Goal: Task Accomplishment & Management: Manage account settings

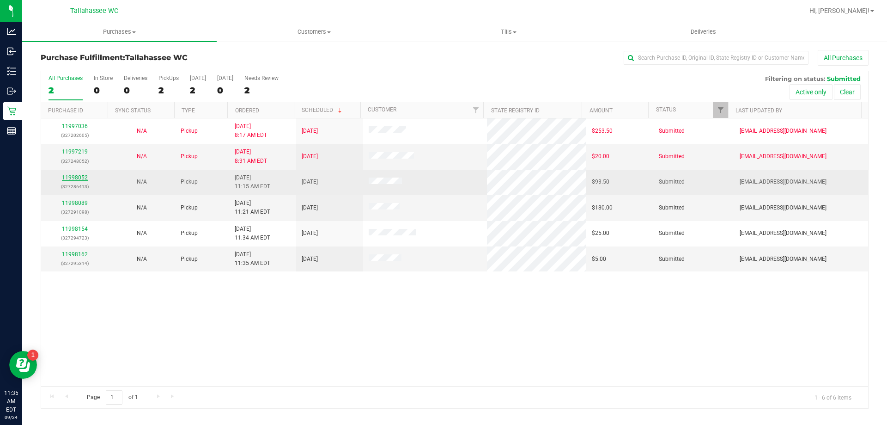
click at [76, 178] on link "11998052" at bounding box center [75, 177] width 26 height 6
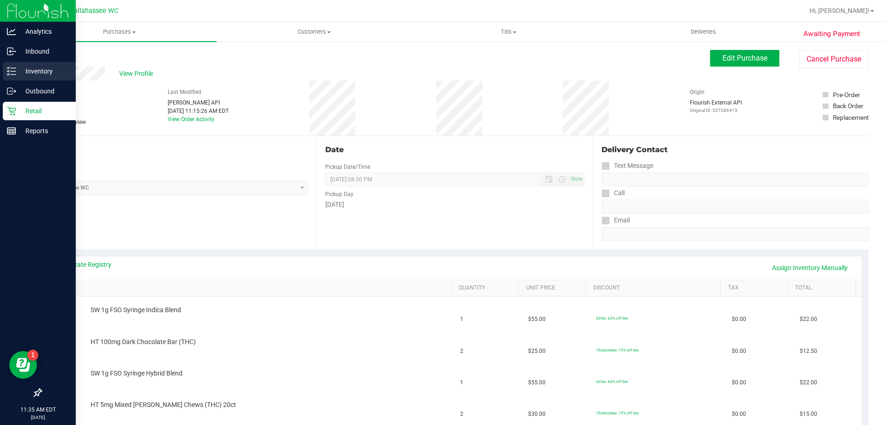
click at [8, 75] on icon at bounding box center [8, 73] width 2 height 1
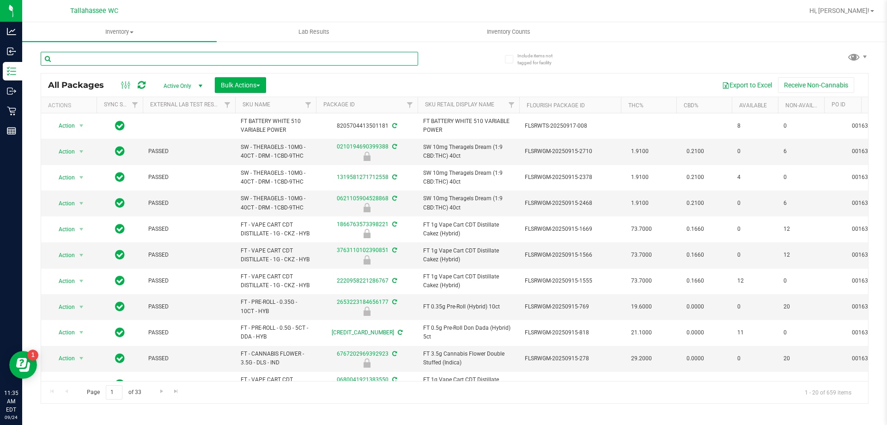
click at [217, 60] on input "text" at bounding box center [229, 59] width 377 height 14
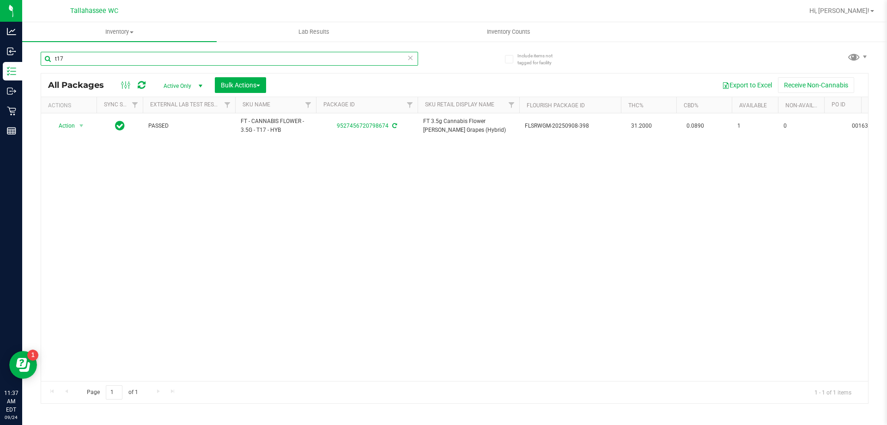
type input "t17"
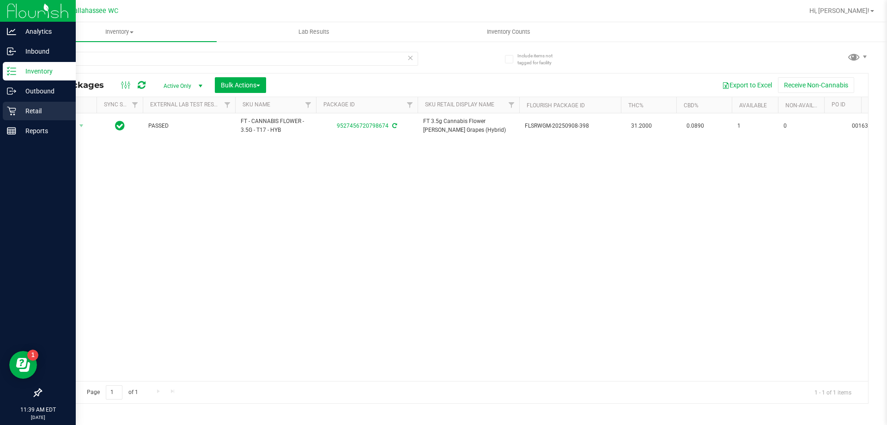
click at [17, 107] on p "Retail" at bounding box center [43, 110] width 55 height 11
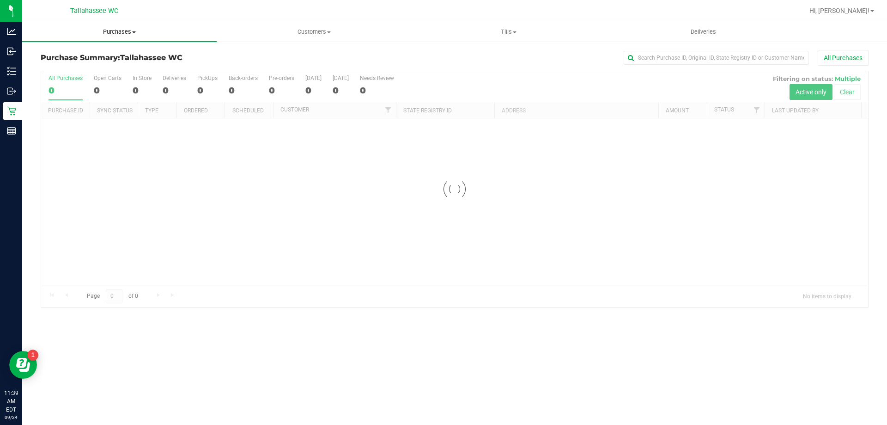
click at [125, 32] on span "Purchases" at bounding box center [119, 32] width 194 height 8
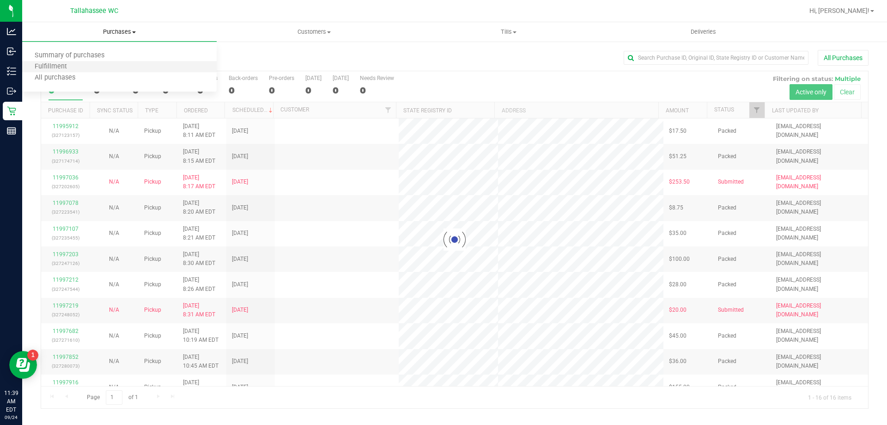
click at [117, 70] on li "Fulfillment" at bounding box center [119, 66] width 194 height 11
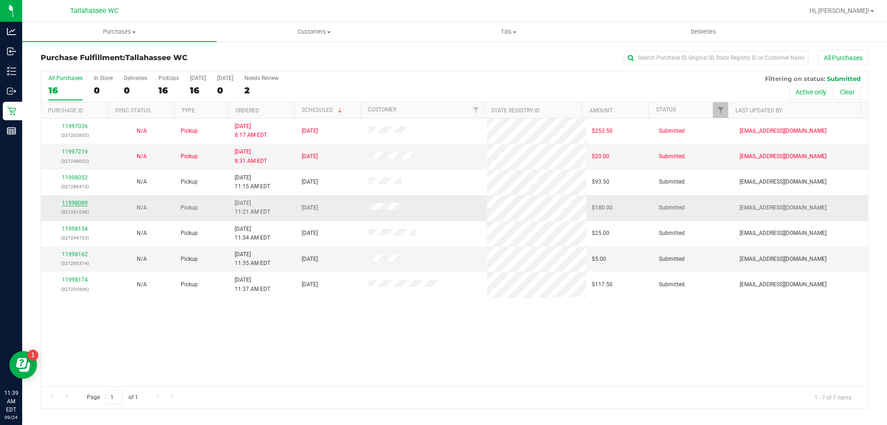
click at [85, 203] on link "11998089" at bounding box center [75, 203] width 26 height 6
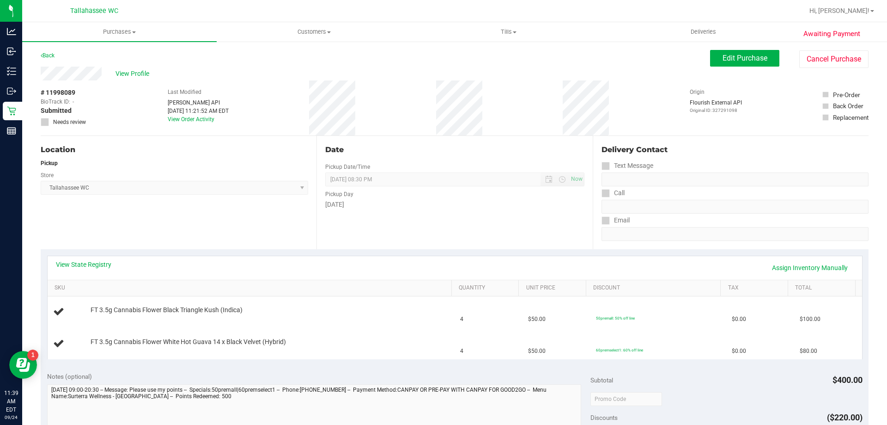
click at [103, 269] on div "View State Registry Assign Inventory Manually" at bounding box center [455, 268] width 798 height 16
click at [97, 267] on link "View State Registry" at bounding box center [83, 264] width 55 height 9
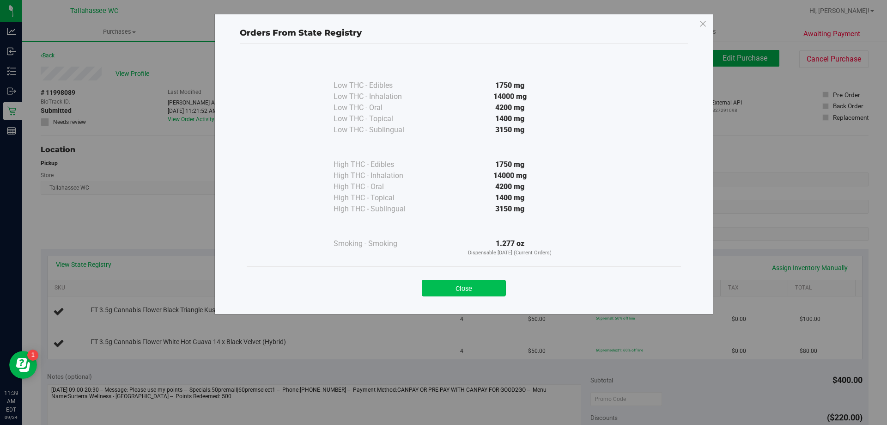
click at [446, 286] on button "Close" at bounding box center [464, 287] width 84 height 17
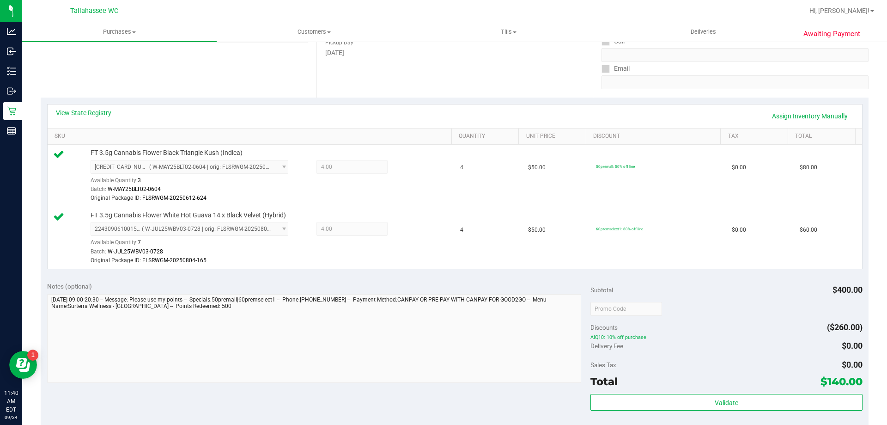
scroll to position [231, 0]
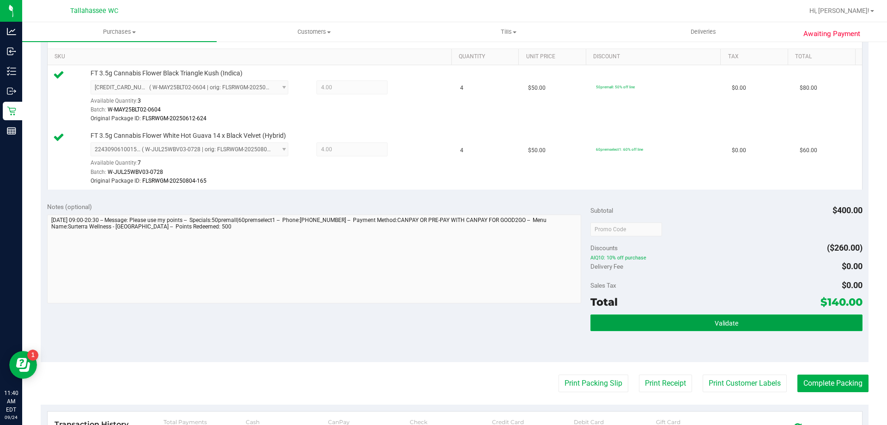
click at [626, 327] on button "Validate" at bounding box center [726, 322] width 272 height 17
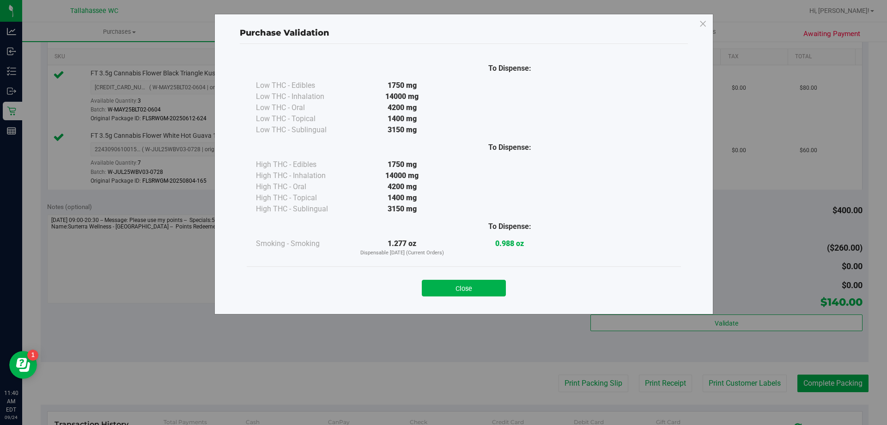
click at [451, 288] on button "Close" at bounding box center [464, 287] width 84 height 17
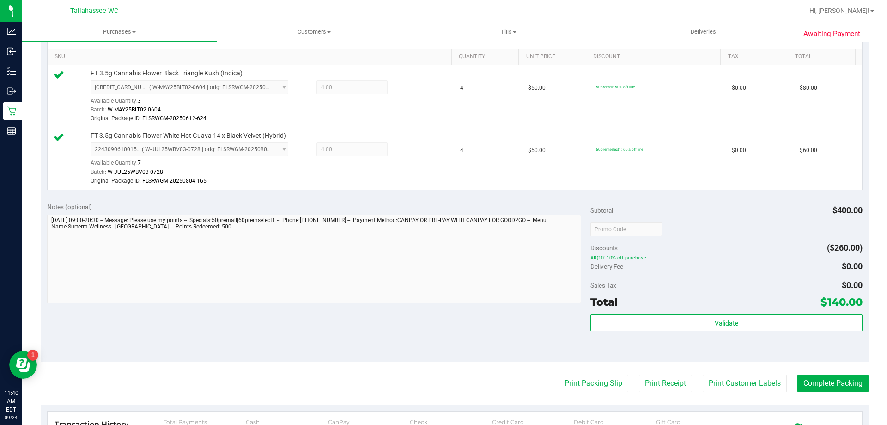
click at [570, 373] on purchase-details "Back Edit Purchase Cancel Purchase View Profile # 11998089 BioTrack ID: - Submi…" at bounding box center [455, 198] width 828 height 758
click at [569, 377] on button "Print Packing Slip" at bounding box center [593, 383] width 70 height 18
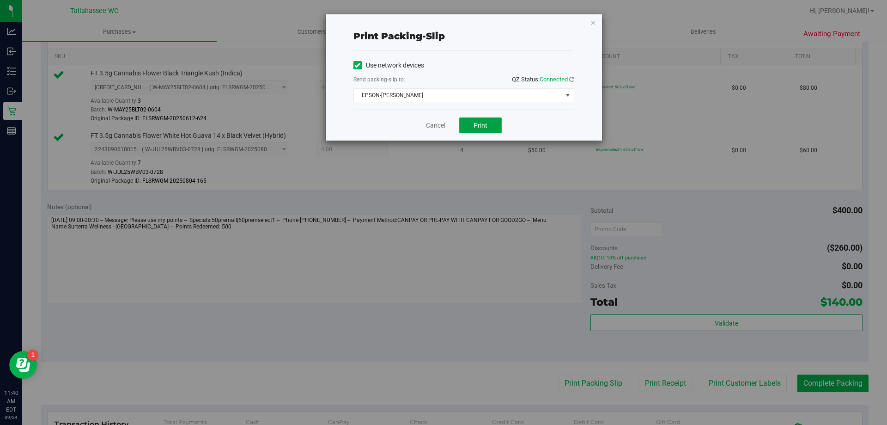
click at [474, 127] on span "Print" at bounding box center [480, 124] width 14 height 7
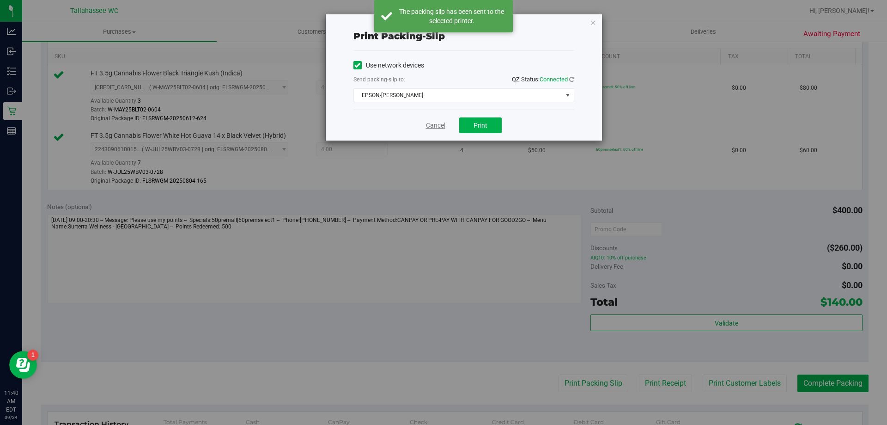
click at [435, 124] on link "Cancel" at bounding box center [435, 126] width 19 height 10
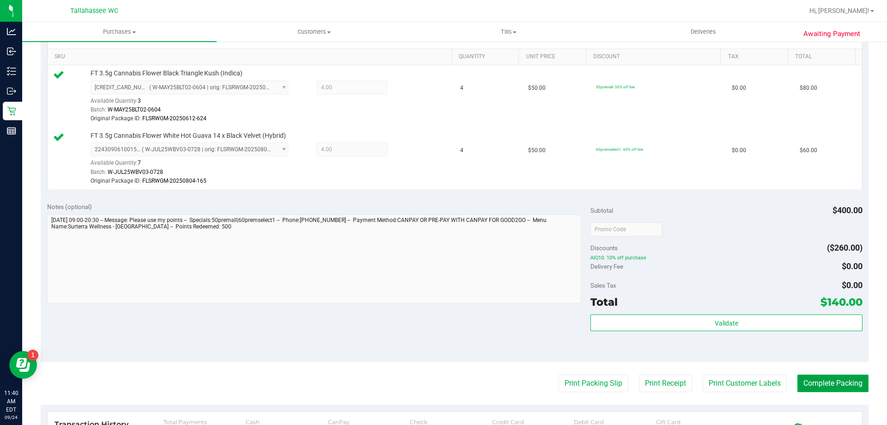
click at [846, 380] on button "Complete Packing" at bounding box center [832, 383] width 71 height 18
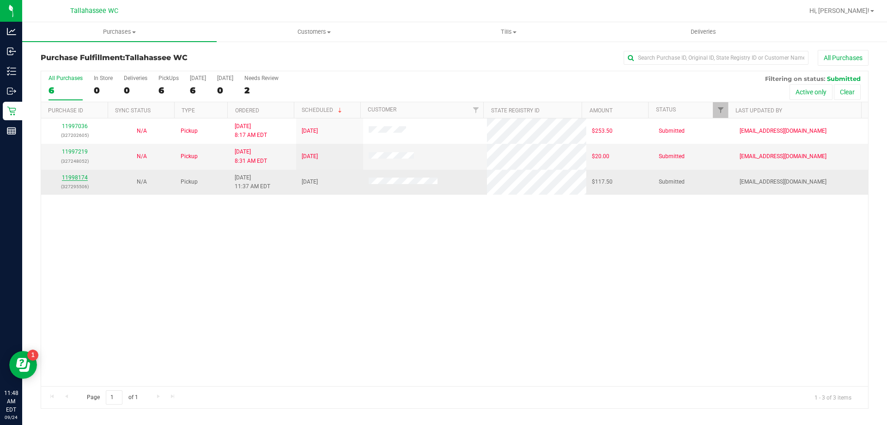
click at [81, 176] on link "11998174" at bounding box center [75, 177] width 26 height 6
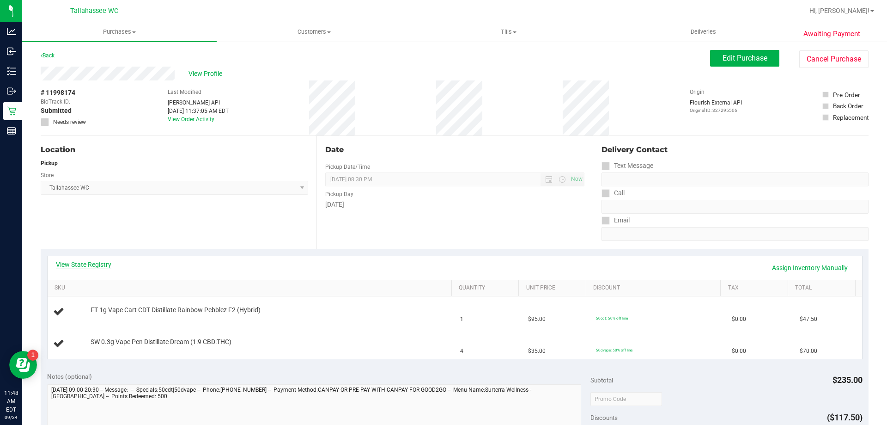
click at [107, 263] on link "View State Registry" at bounding box center [83, 264] width 55 height 9
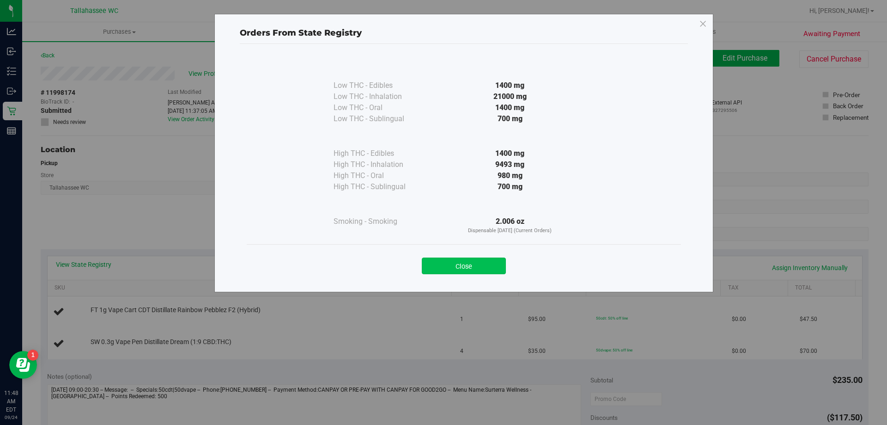
click at [468, 258] on button "Close" at bounding box center [464, 265] width 84 height 17
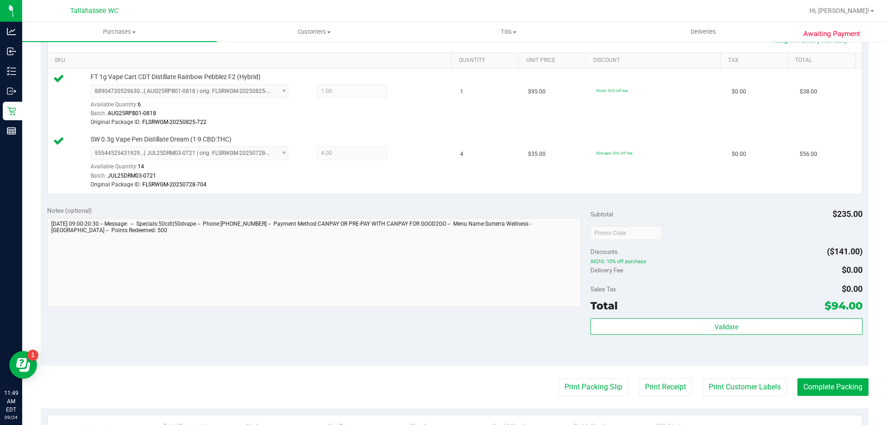
scroll to position [277, 0]
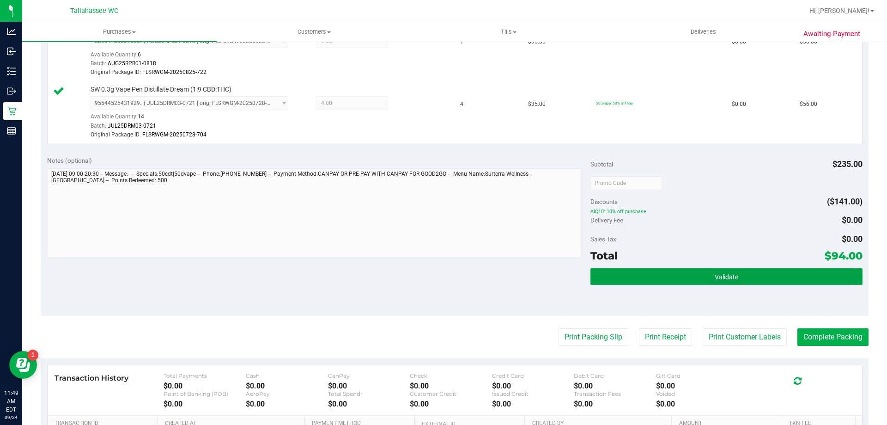
click at [666, 281] on button "Validate" at bounding box center [726, 276] width 272 height 17
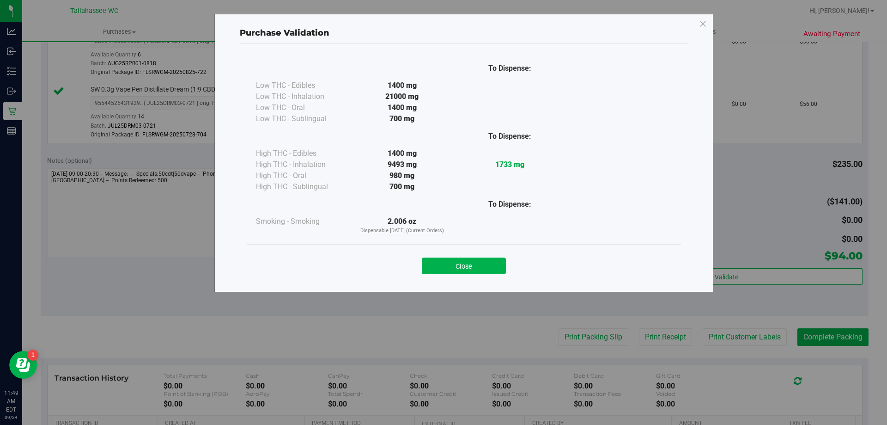
click at [447, 264] on button "Close" at bounding box center [464, 265] width 84 height 17
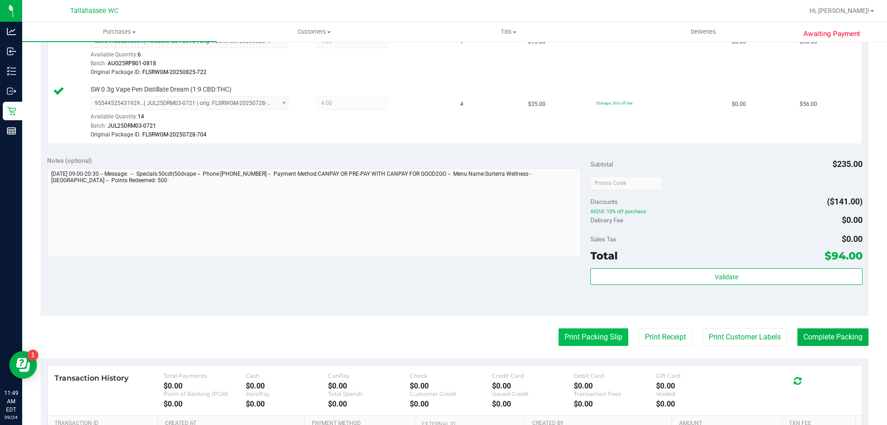
click at [578, 337] on button "Print Packing Slip" at bounding box center [593, 337] width 70 height 18
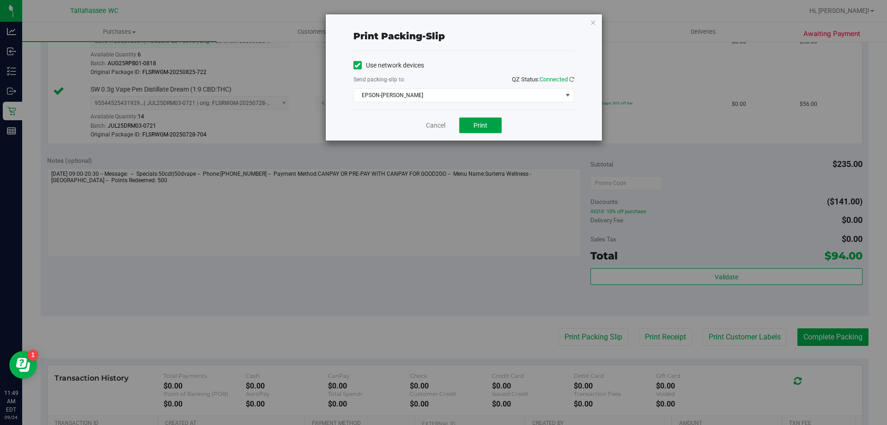
click at [468, 121] on button "Print" at bounding box center [480, 125] width 42 height 16
click at [440, 122] on link "Cancel" at bounding box center [435, 126] width 19 height 10
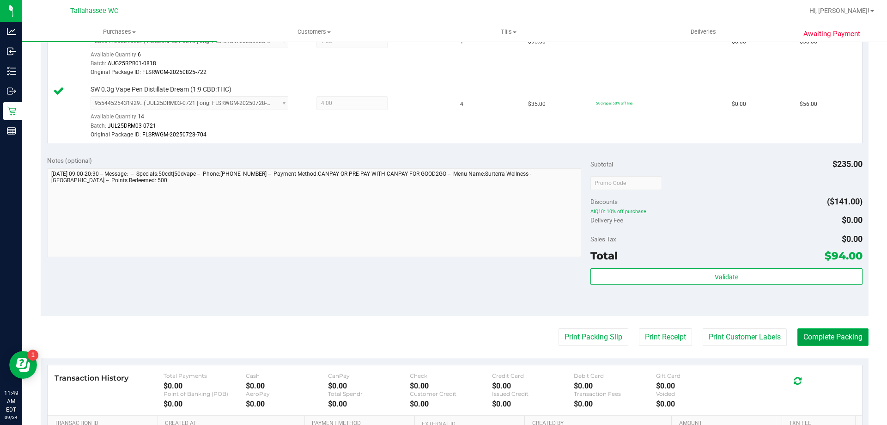
click at [838, 342] on button "Complete Packing" at bounding box center [832, 337] width 71 height 18
